Goal: Task Accomplishment & Management: Use online tool/utility

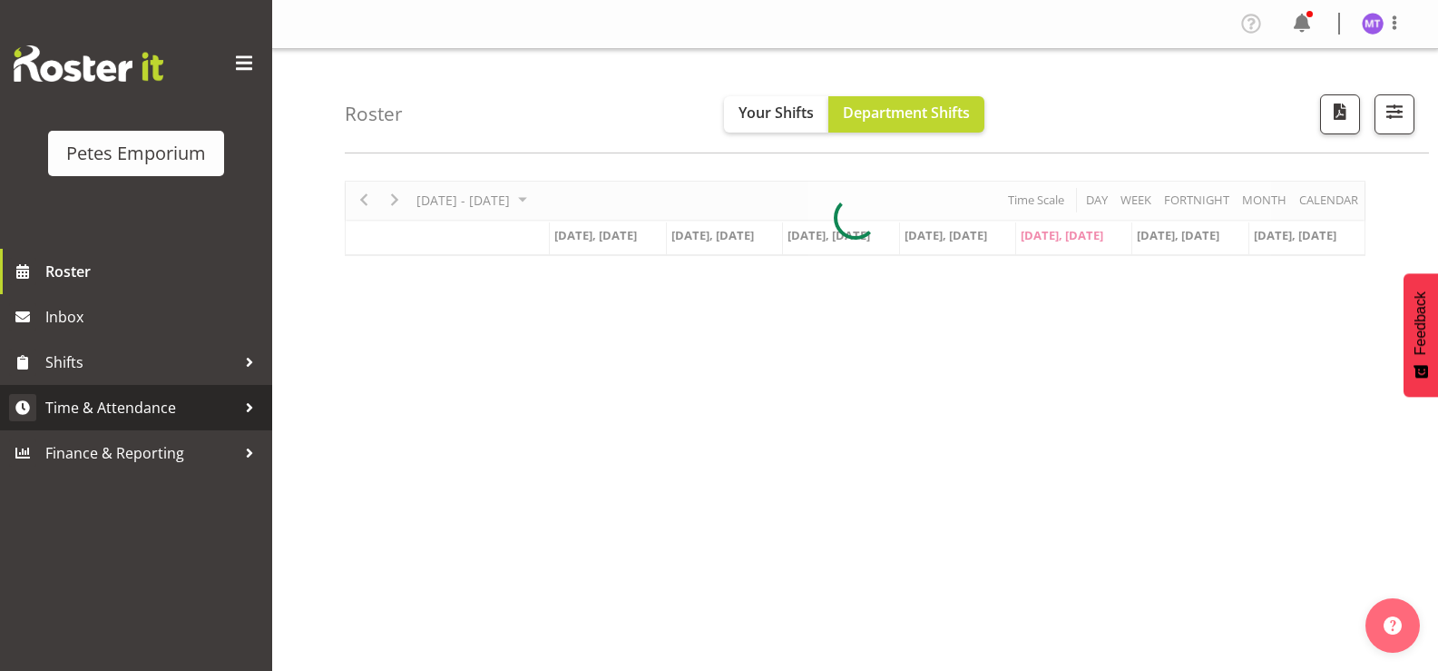
click at [156, 408] on span "Time & Attendance" at bounding box center [140, 407] width 191 height 27
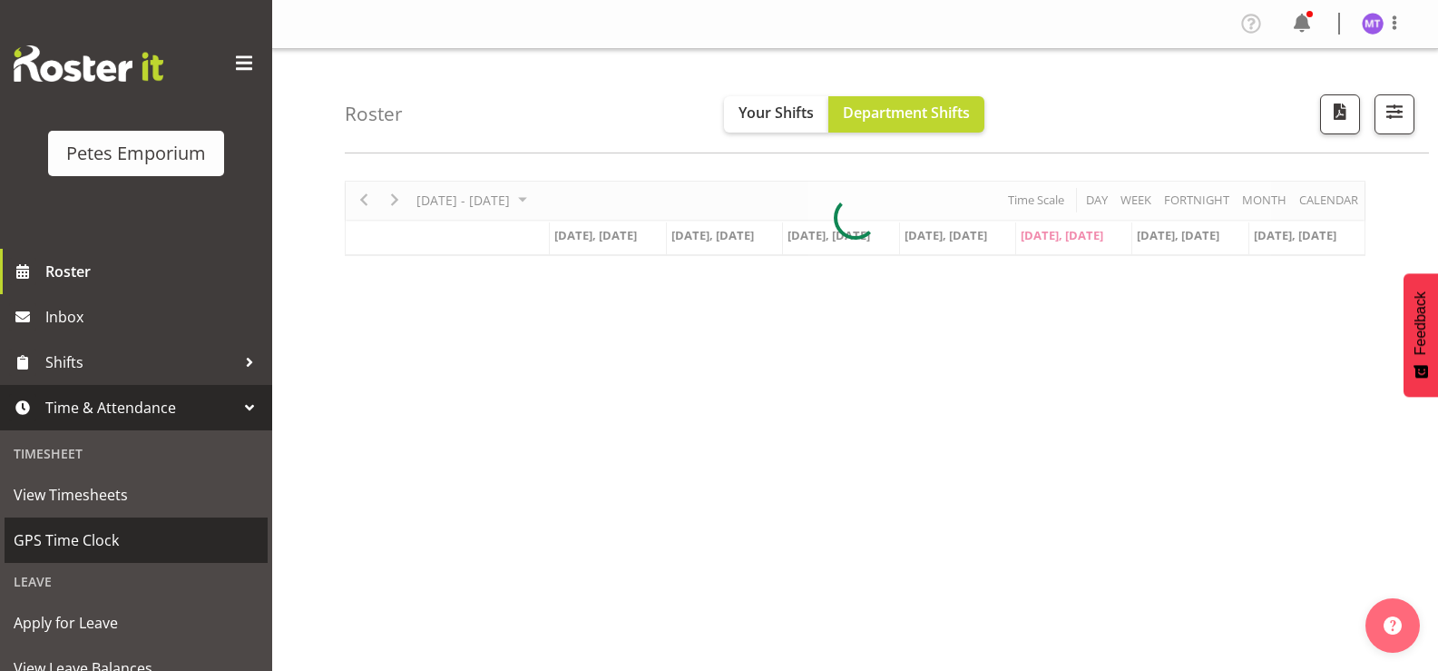
click at [126, 549] on span "GPS Time Clock" at bounding box center [136, 539] width 245 height 27
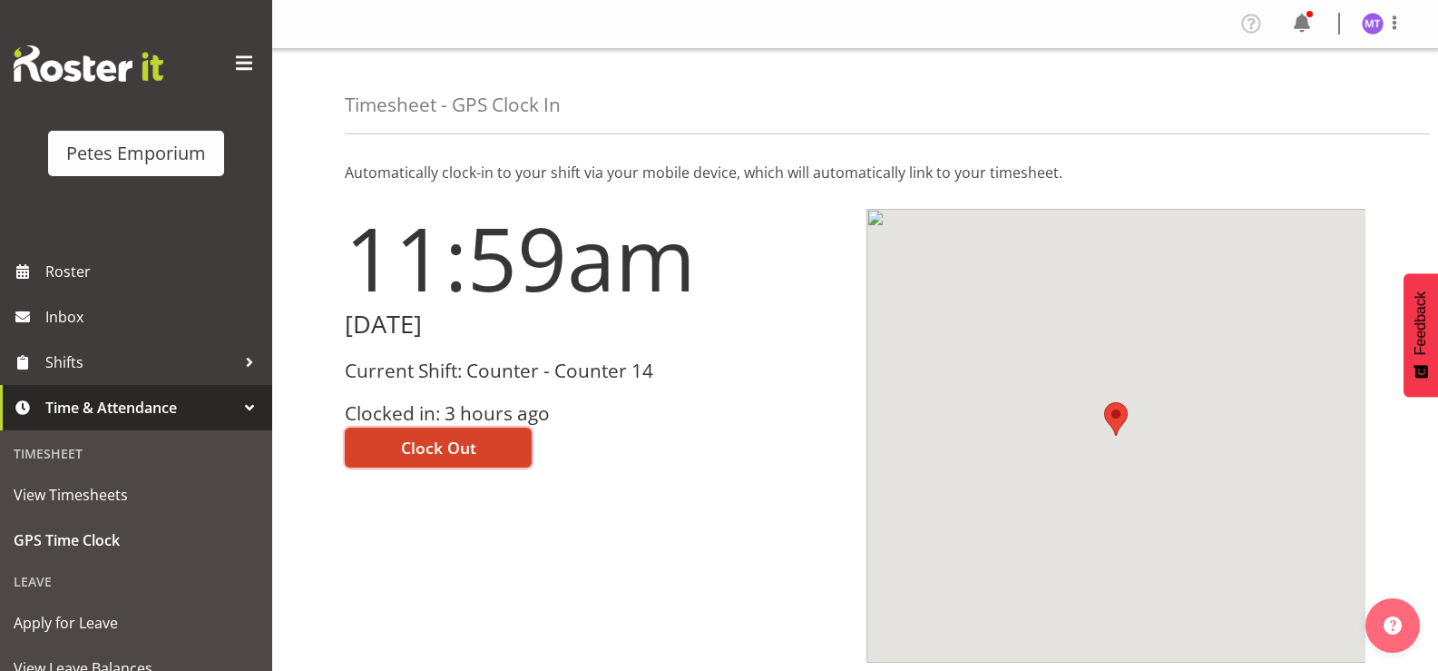
click at [457, 440] on span "Clock Out" at bounding box center [438, 448] width 75 height 24
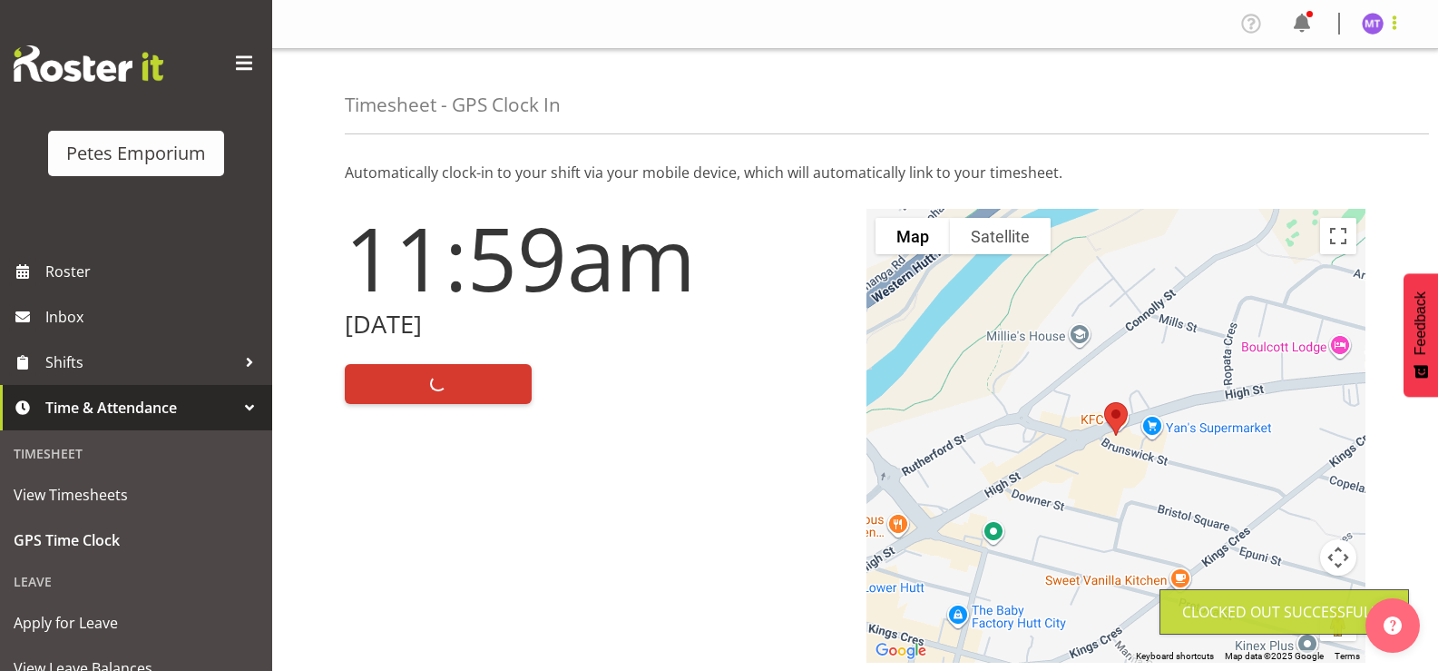
click at [1393, 16] on span at bounding box center [1395, 23] width 22 height 22
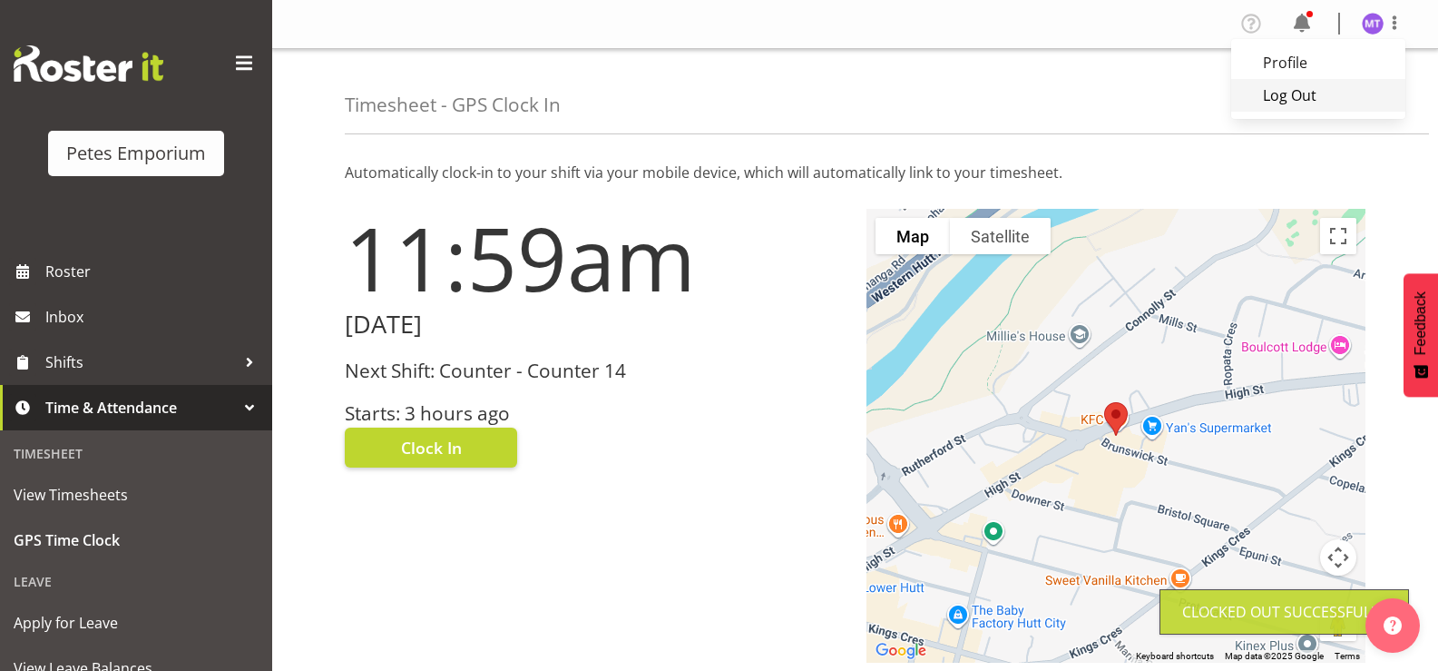
click at [1300, 96] on link "Log Out" at bounding box center [1319, 95] width 174 height 33
